Goal: Information Seeking & Learning: Learn about a topic

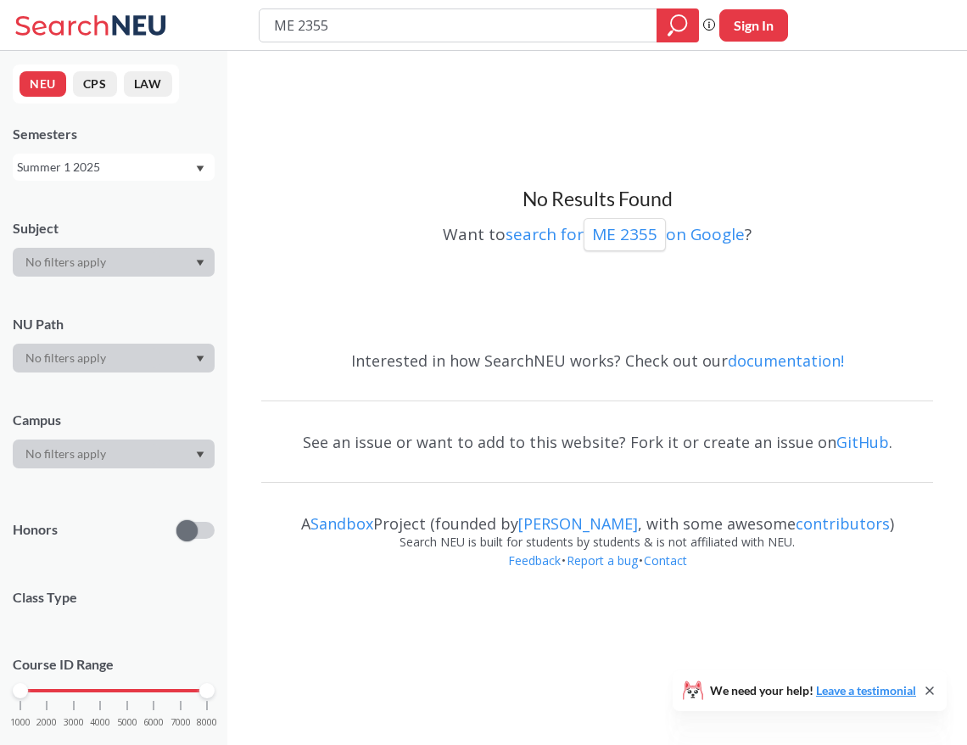
click at [282, 30] on input "ME 2355" at bounding box center [458, 25] width 373 height 29
type input "Biol1111"
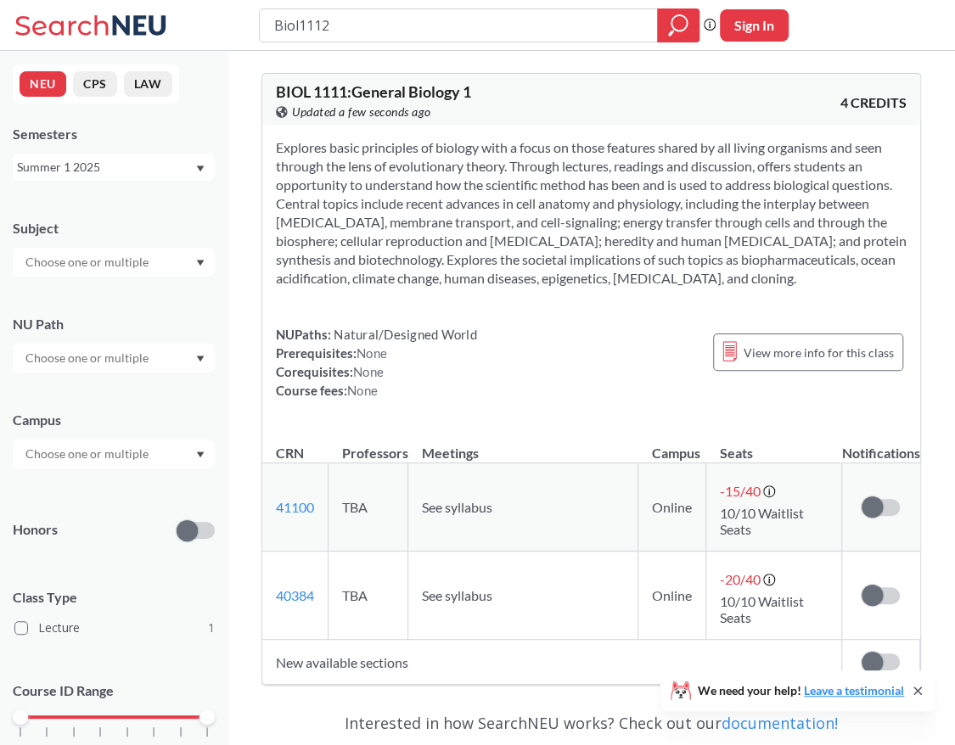
type input "Biol1112"
click at [668, 36] on icon "magnifying glass" at bounding box center [678, 26] width 20 height 24
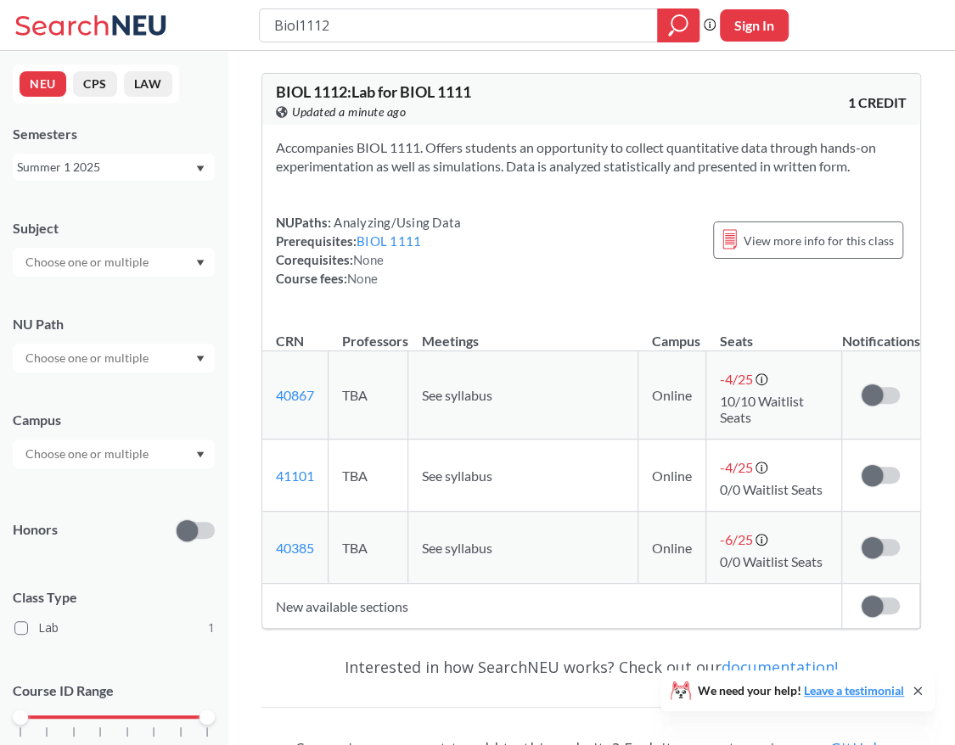
click at [306, 22] on input "Biol1112" at bounding box center [458, 25] width 373 height 29
type input "Math3081"
click at [688, 18] on div at bounding box center [678, 25] width 42 height 34
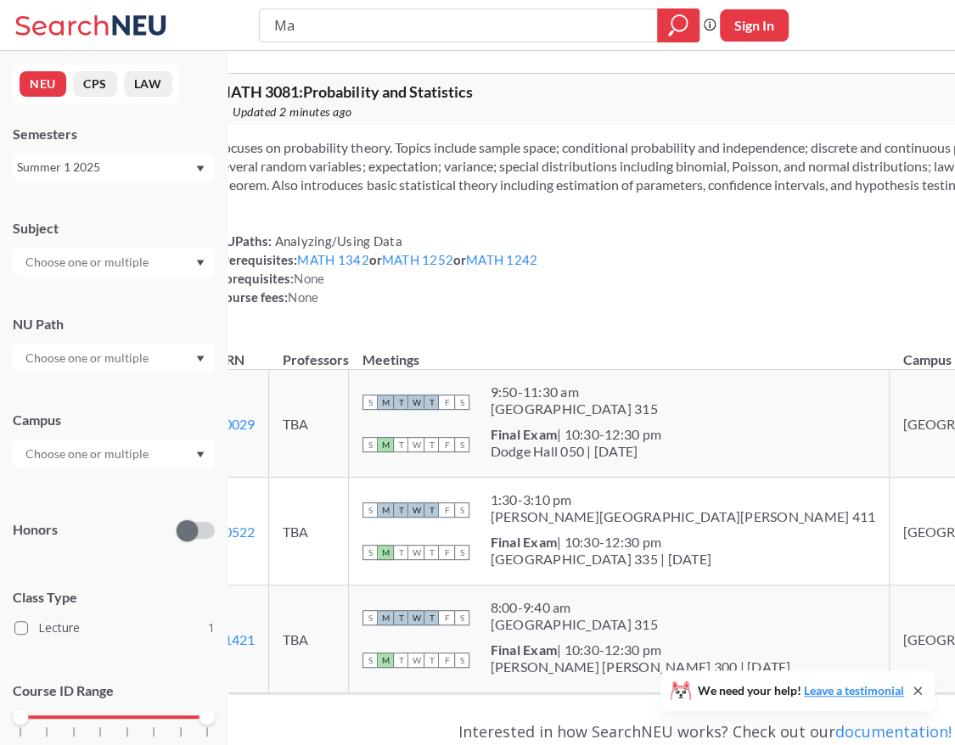
type input "M"
type input "Phys 2303"
click at [674, 31] on icon "magnifying glass" at bounding box center [678, 26] width 20 height 24
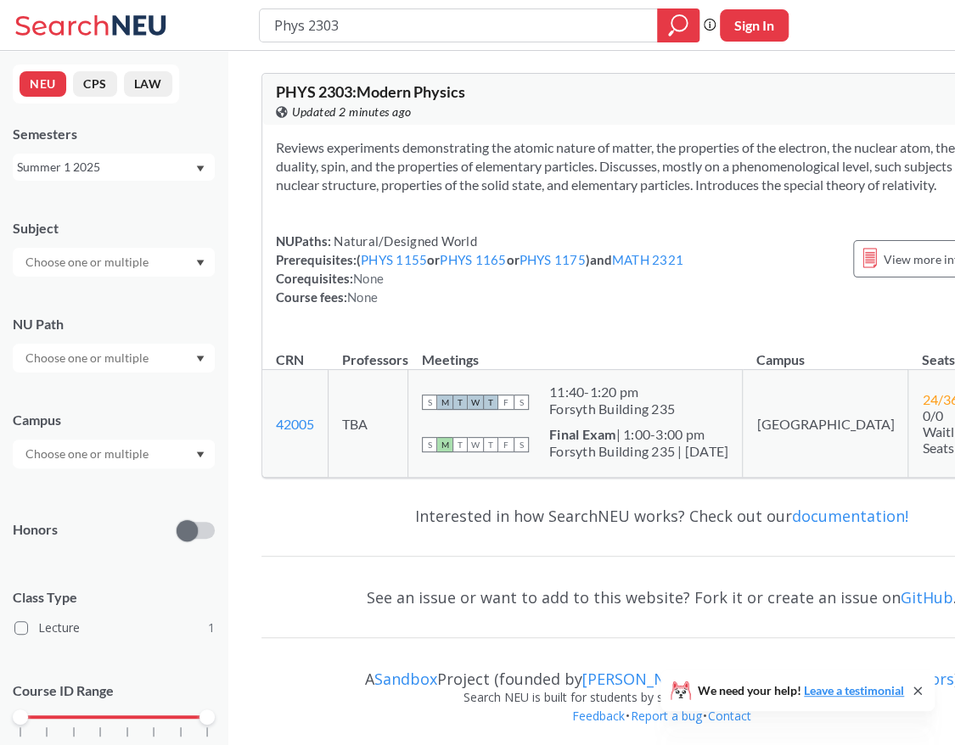
click at [404, 48] on div "Phys 2303 Phrase search guarantees the exact search appears in the results. Ex.…" at bounding box center [477, 25] width 955 height 51
click at [387, 30] on input "Phys 2303" at bounding box center [458, 25] width 373 height 29
type input "Phys 3601"
click at [672, 20] on icon "magnifying glass" at bounding box center [678, 26] width 20 height 24
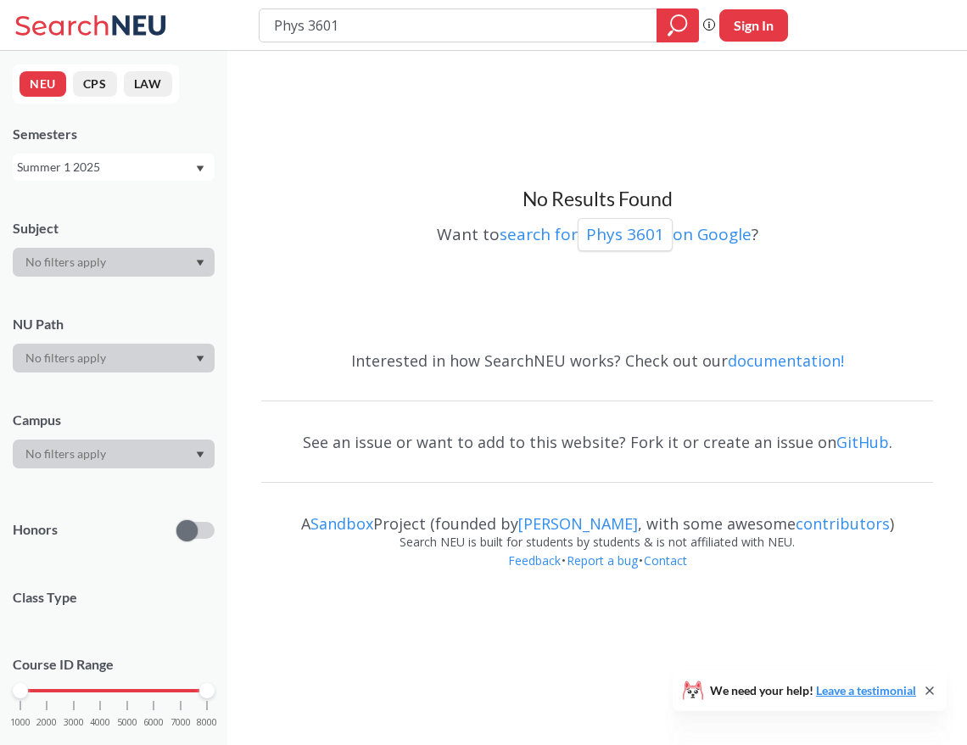
click at [110, 169] on div "Summer 1 2025" at bounding box center [105, 167] width 177 height 19
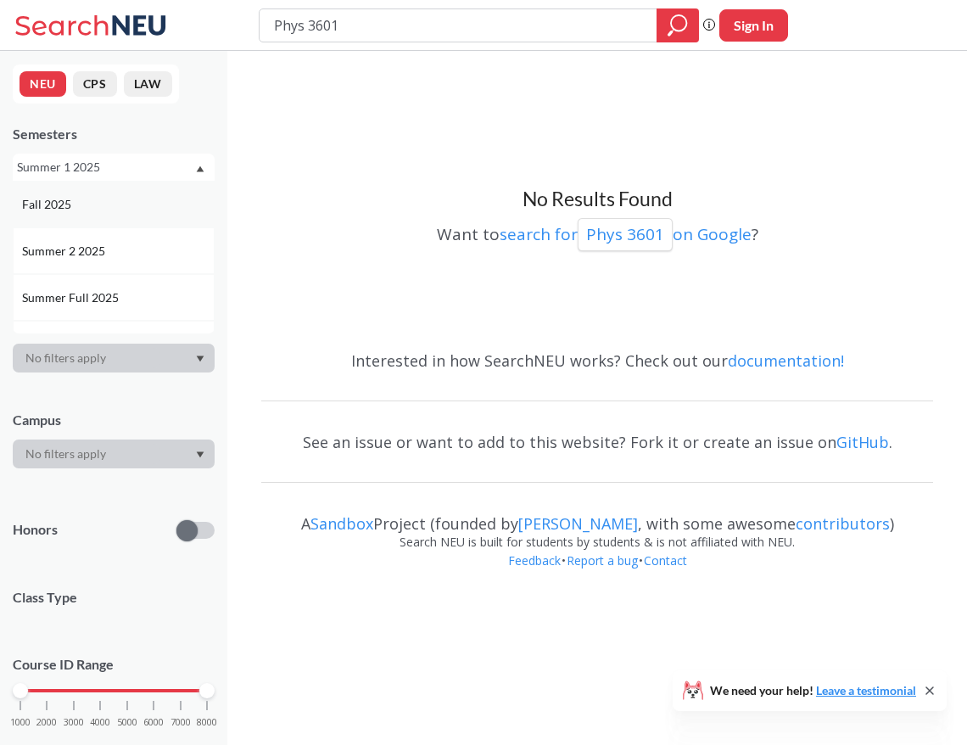
click at [104, 208] on div "Fall 2025" at bounding box center [118, 204] width 192 height 19
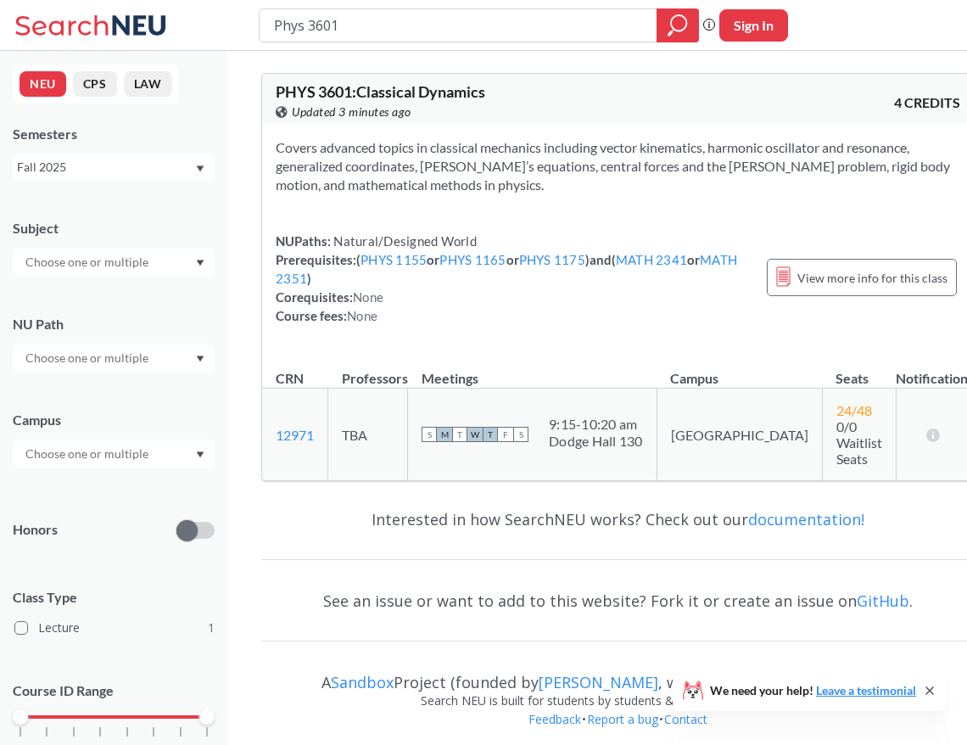
click at [114, 172] on div "Fall 2025" at bounding box center [105, 167] width 177 height 19
click at [105, 167] on div "Fall 2025" at bounding box center [105, 167] width 177 height 19
click at [193, 164] on div "Fall 2025" at bounding box center [105, 167] width 177 height 19
click at [165, 249] on div "Summer 2 2025" at bounding box center [118, 251] width 192 height 19
